Goal: Transaction & Acquisition: Purchase product/service

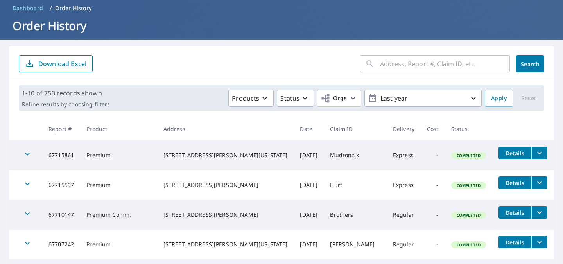
scroll to position [28, 0]
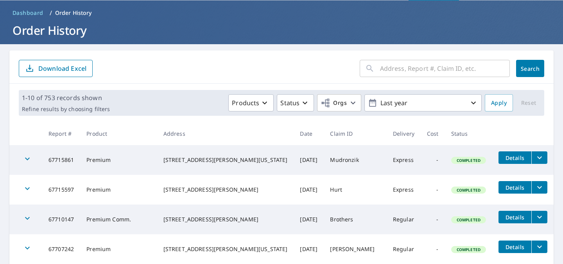
click at [397, 68] on input "text" at bounding box center [445, 68] width 130 height 22
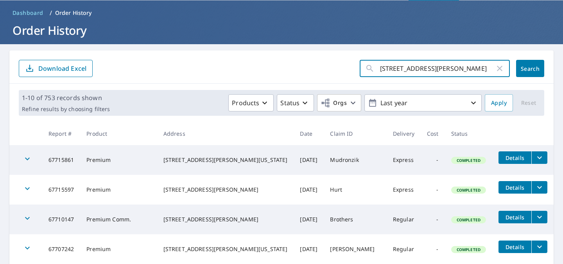
type input "[STREET_ADDRESS][PERSON_NAME]"
click at [522, 69] on span "Search" at bounding box center [530, 68] width 16 height 7
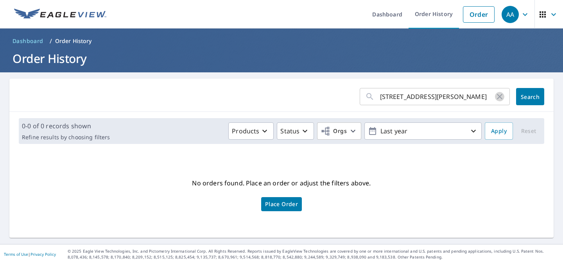
click at [497, 97] on icon "button" at bounding box center [499, 96] width 5 height 5
click at [467, 18] on link "Order" at bounding box center [479, 14] width 32 height 16
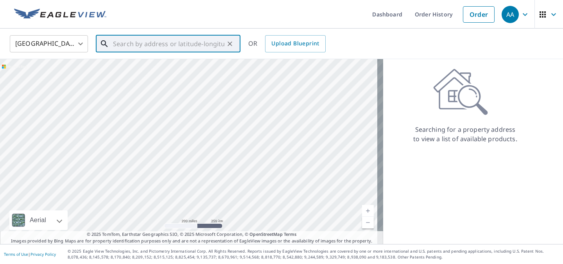
click at [190, 46] on input "text" at bounding box center [168, 44] width 111 height 22
paste input "[STREET_ADDRESS][PERSON_NAME]"
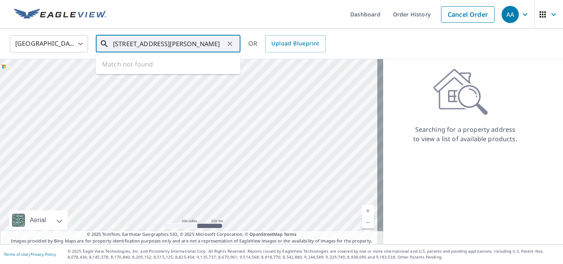
scroll to position [0, 5]
click at [190, 76] on p "La Porte, IN 46350" at bounding box center [172, 75] width 123 height 8
type input "[STREET_ADDRESS][PERSON_NAME]"
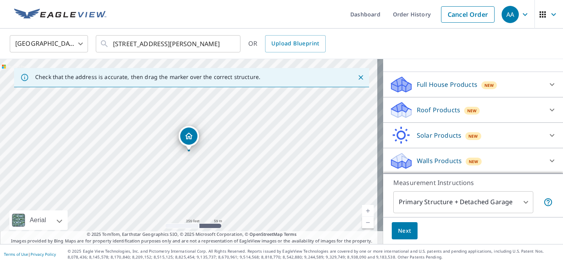
scroll to position [68, 0]
click at [495, 85] on div "Full House Products New" at bounding box center [465, 84] width 153 height 18
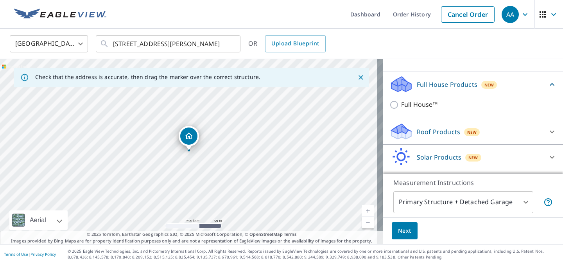
click at [524, 82] on div "Full House Products New" at bounding box center [468, 84] width 158 height 18
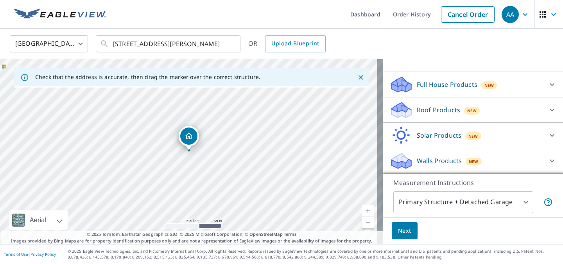
click at [510, 89] on div "Full House Products New" at bounding box center [465, 84] width 153 height 18
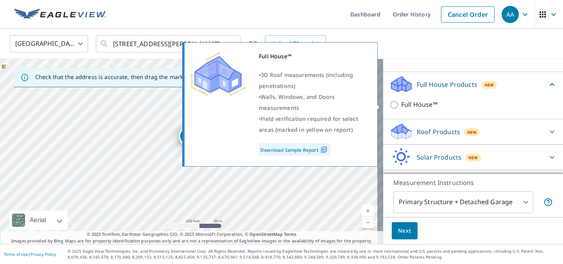
click at [389, 104] on input "Full House™" at bounding box center [395, 104] width 12 height 9
checkbox input "true"
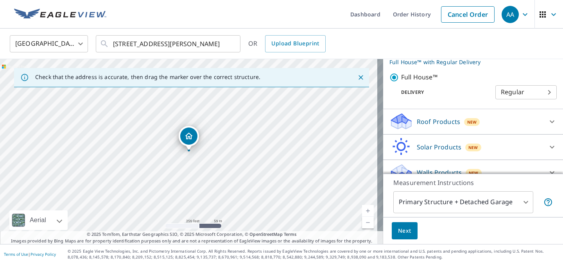
scroll to position [119, 0]
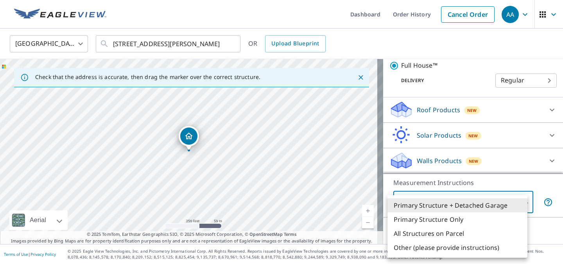
click at [496, 204] on body "AA AA Dashboard Order History Cancel Order AA [GEOGRAPHIC_DATA] US ​ [STREET_AD…" at bounding box center [281, 132] width 563 height 264
click at [468, 216] on li "Primary Structure Only" at bounding box center [457, 219] width 140 height 14
type input "2"
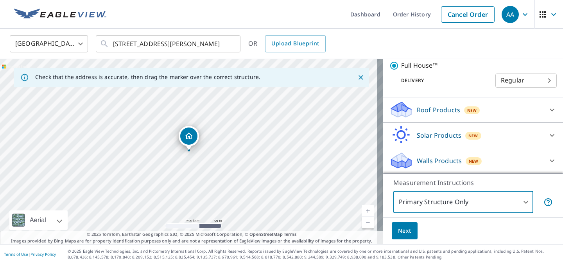
click at [404, 231] on span "Next" at bounding box center [404, 231] width 13 height 10
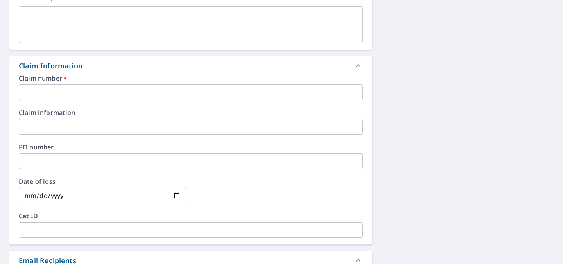
scroll to position [227, 0]
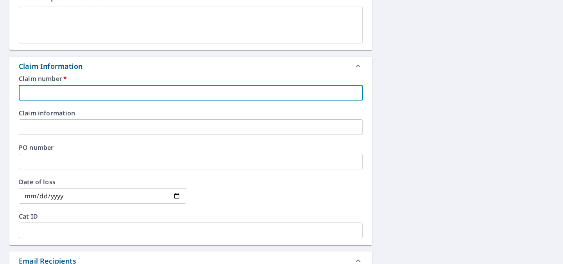
click at [183, 95] on input "text" at bounding box center [191, 93] width 344 height 16
type input "1"
checkbox input "true"
type input "12"
checkbox input "true"
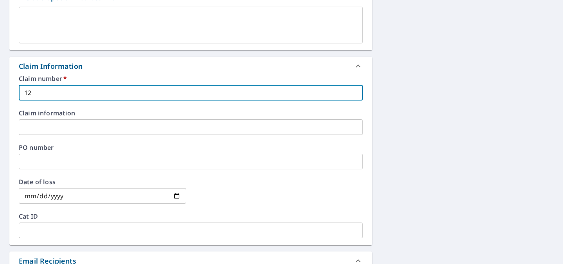
type input "126"
checkbox input "true"
type input "1264"
checkbox input "true"
type input "12647"
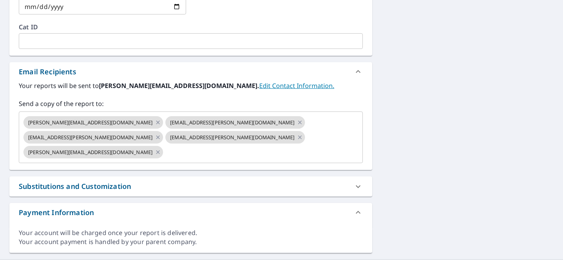
scroll to position [417, 0]
click at [297, 122] on icon at bounding box center [300, 122] width 6 height 9
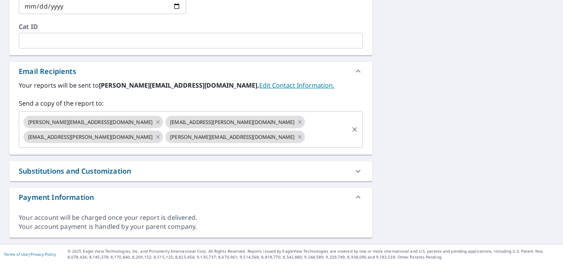
click at [156, 120] on icon at bounding box center [158, 122] width 4 height 4
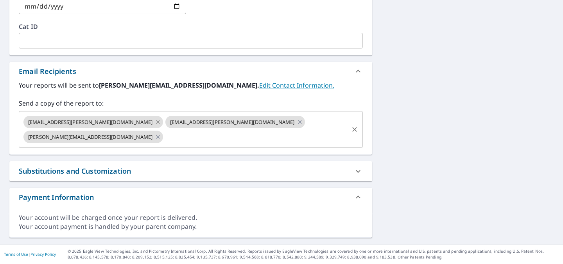
click at [155, 120] on icon at bounding box center [158, 122] width 6 height 9
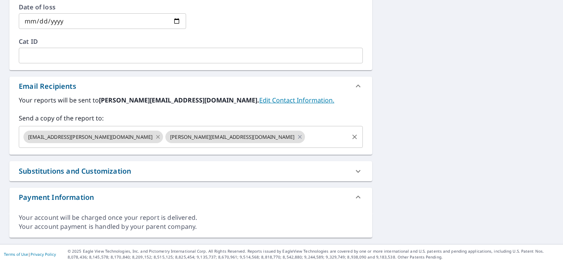
scroll to position [402, 0]
click at [155, 135] on icon at bounding box center [158, 136] width 6 height 9
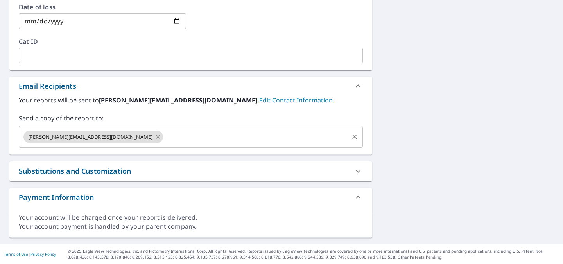
click at [155, 135] on icon at bounding box center [158, 136] width 6 height 9
checkbox input "true"
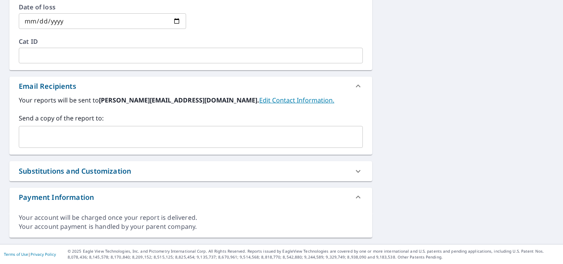
type input "12647"
click at [124, 135] on input "text" at bounding box center [184, 136] width 325 height 15
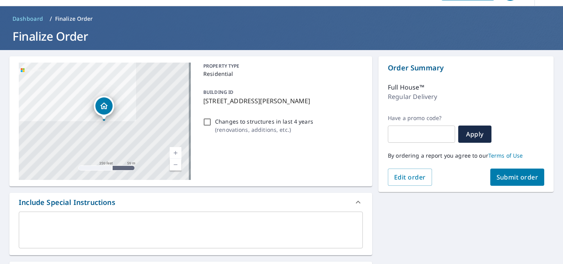
scroll to position [0, 0]
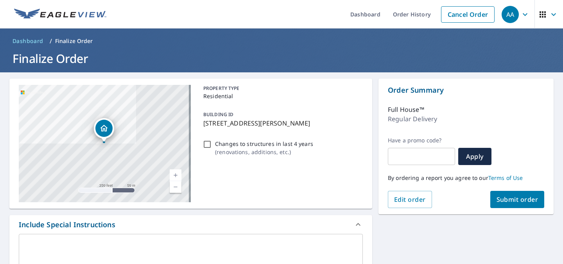
type input "[PERSON_NAME][EMAIL_ADDRESS][DOMAIN_NAME]"
click at [508, 195] on span "Submit order" at bounding box center [517, 199] width 42 height 9
checkbox input "true"
